Goal: Information Seeking & Learning: Learn about a topic

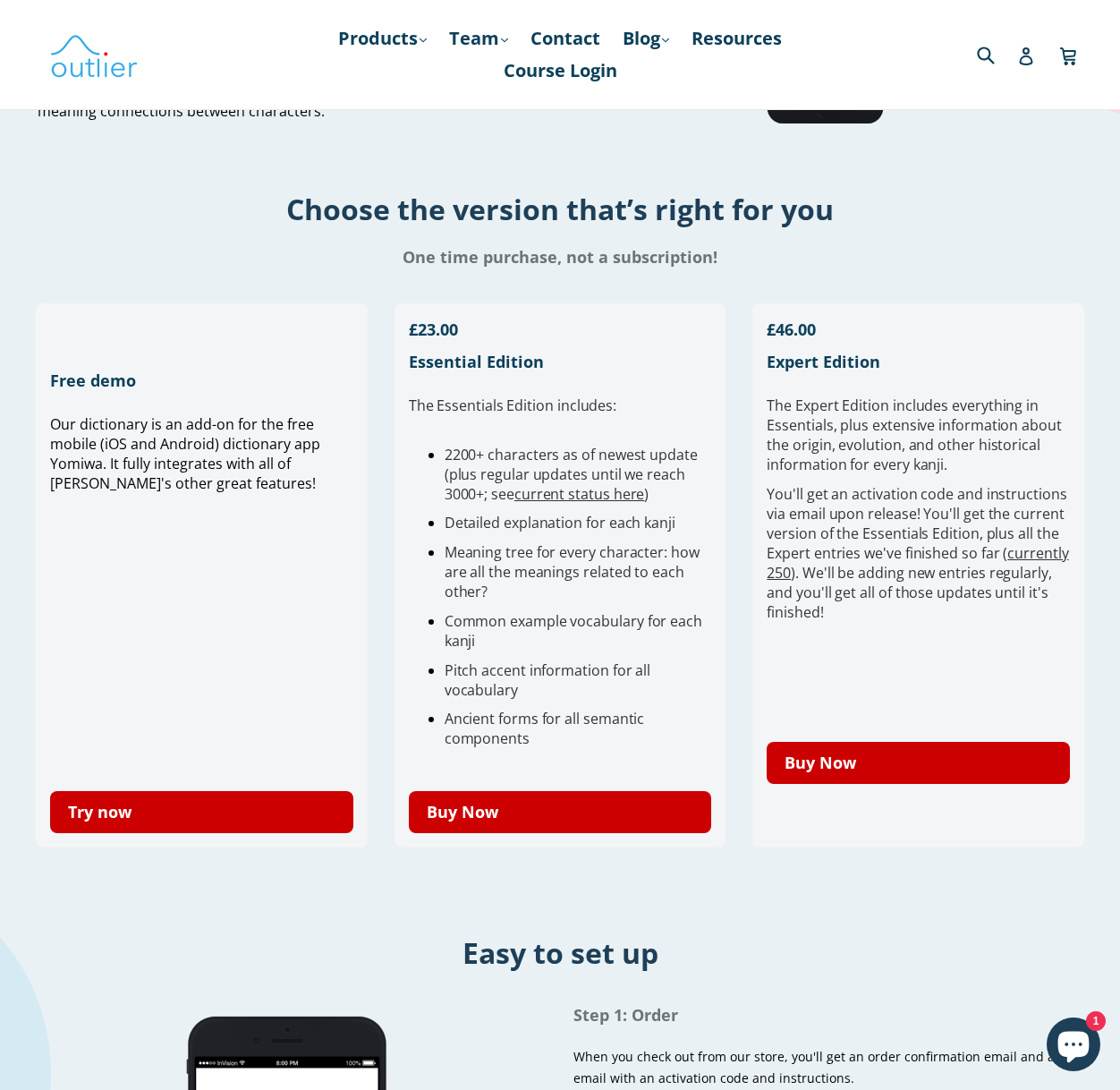
scroll to position [371, 0]
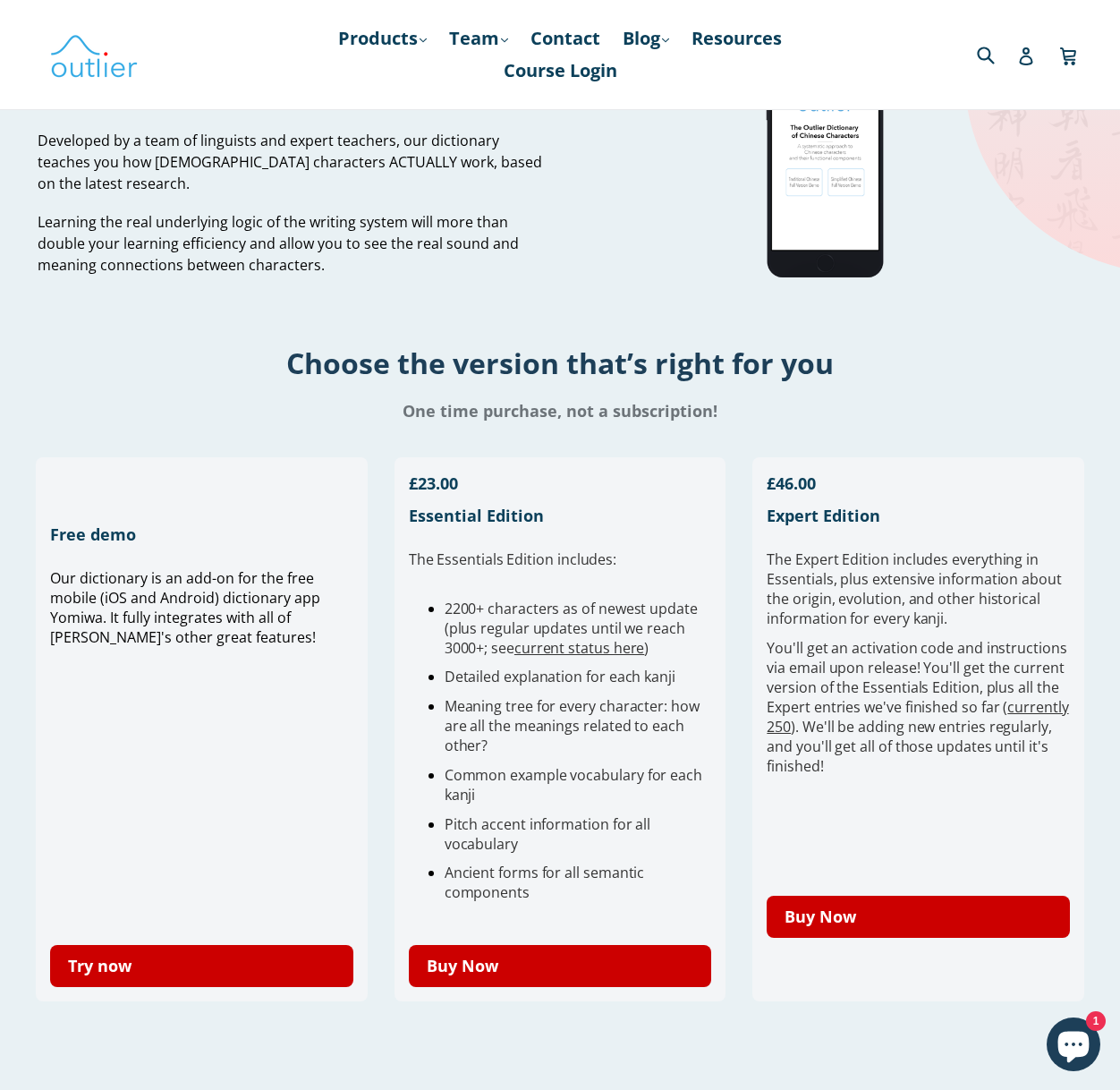
scroll to position [0, 0]
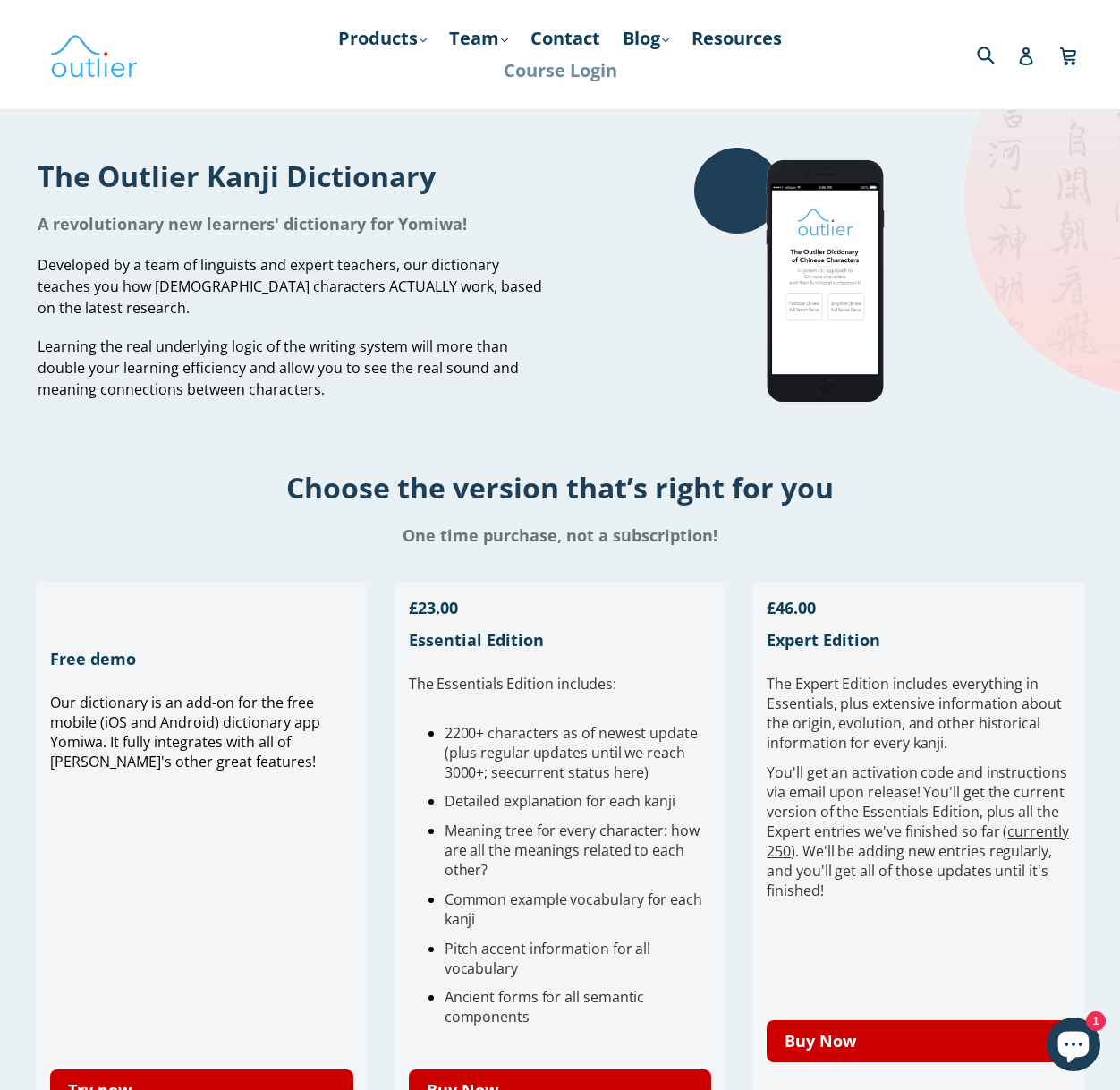
click at [559, 85] on link "Course Login" at bounding box center [560, 70] width 132 height 32
click at [368, 51] on link "Products .cls-1{fill:#231f20} expand" at bounding box center [382, 38] width 107 height 32
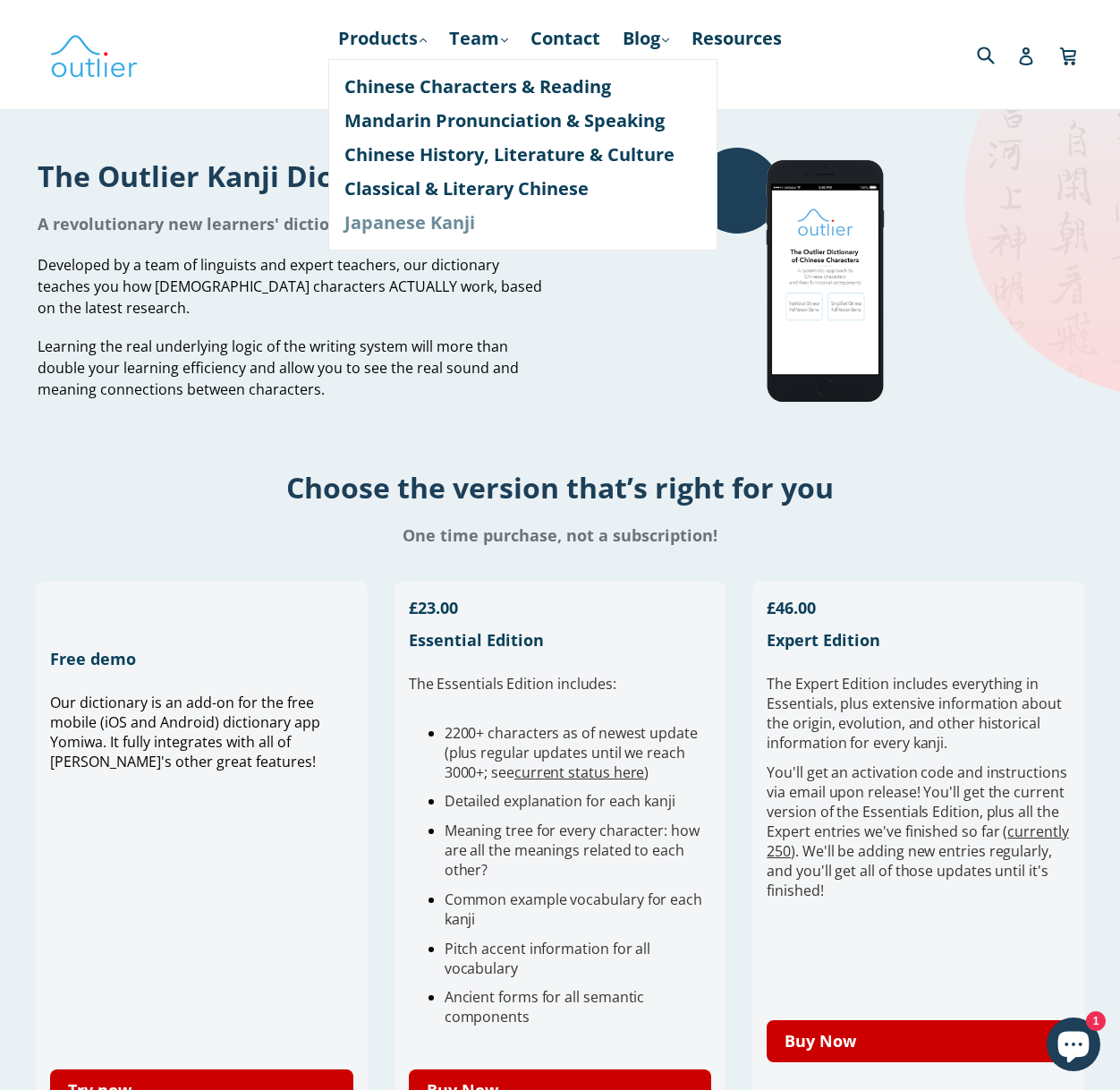
click at [406, 223] on link "Japanese Kanji" at bounding box center [523, 222] width 357 height 34
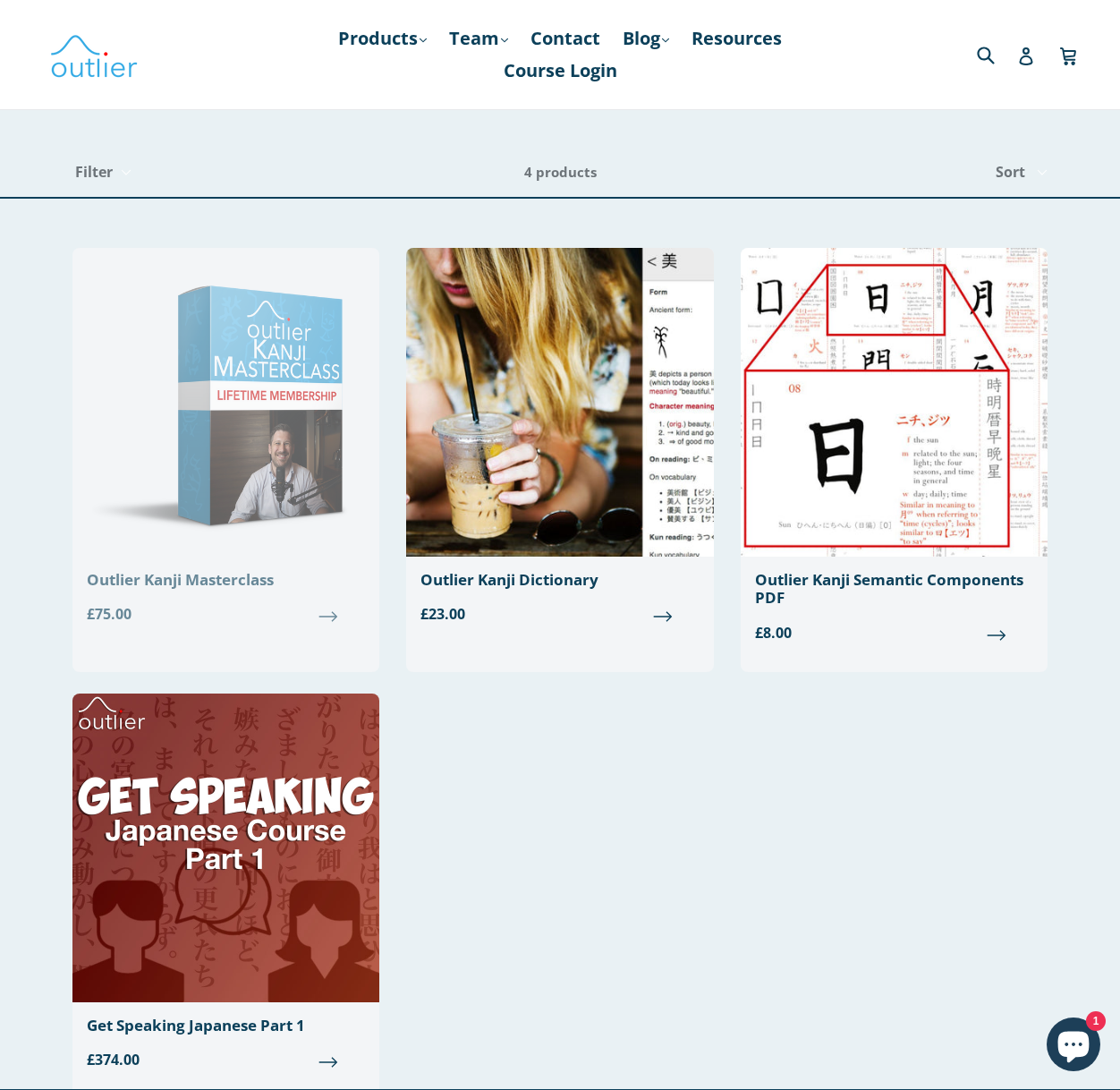
click at [289, 454] on img at bounding box center [226, 402] width 307 height 308
